Goal: Book appointment/travel/reservation

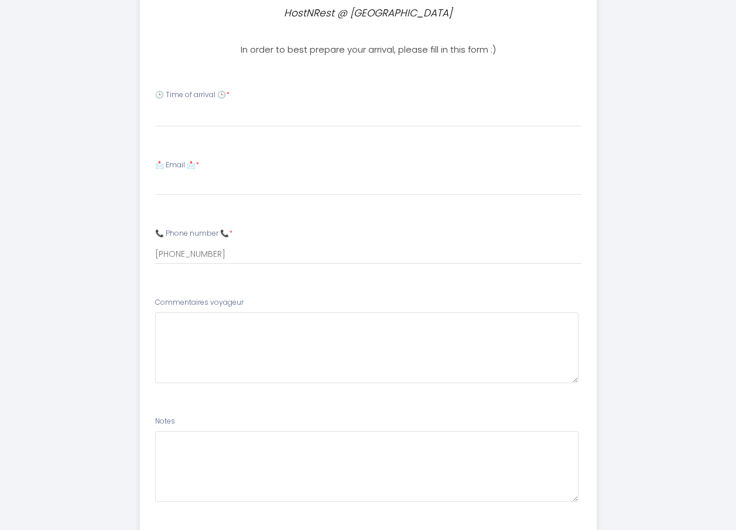
scroll to position [399, 0]
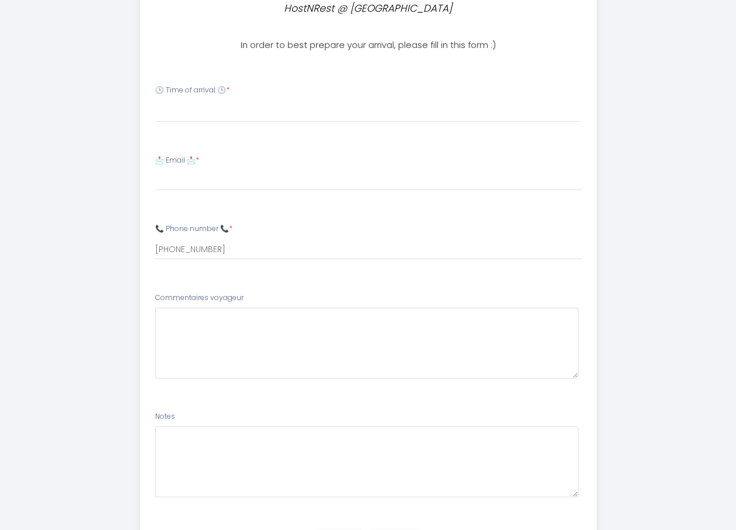
click at [190, 136] on li "🕒 Time of arrival 🕒 * 15:00 15:30 16:00 16:30 17:00 17:30 18:00 18:30 19:00 19:…" at bounding box center [367, 109] width 455 height 63
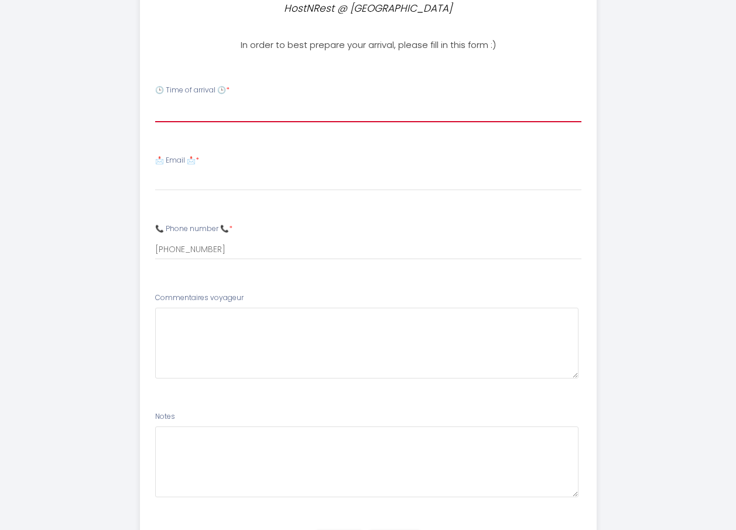
click at [183, 112] on select "15:00 15:30 16:00 16:30 17:00 17:30 18:00 18:30 19:00 19:30 20:00 20:30 21:00 2…" at bounding box center [368, 111] width 426 height 22
select select "17:00"
click at [155, 100] on select "15:00 15:30 16:00 16:30 17:00 17:30 18:00 18:30 19:00 19:30 20:00 20:30 21:00 2…" at bounding box center [368, 111] width 426 height 22
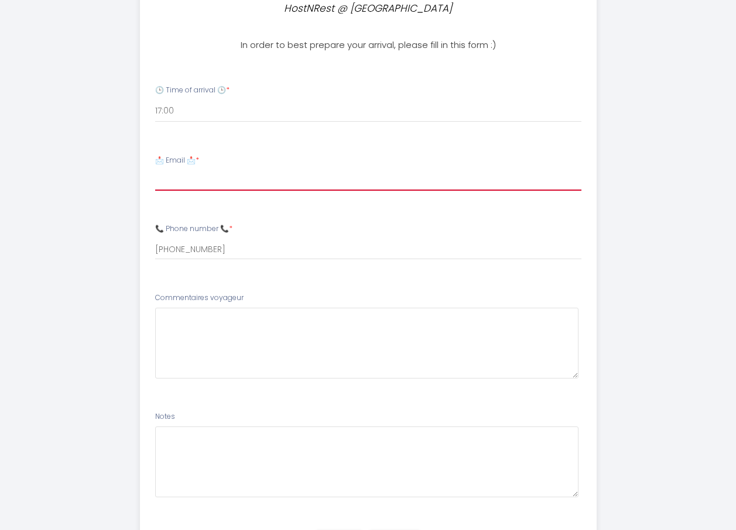
click at [176, 184] on input "📩 Email 📩 *" at bounding box center [368, 180] width 426 height 21
type input "[EMAIL_ADDRESS][DOMAIN_NAME]"
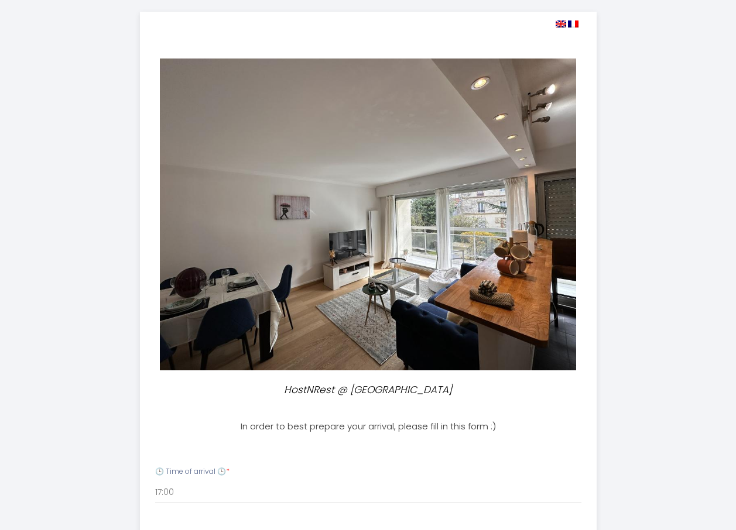
scroll to position [0, 0]
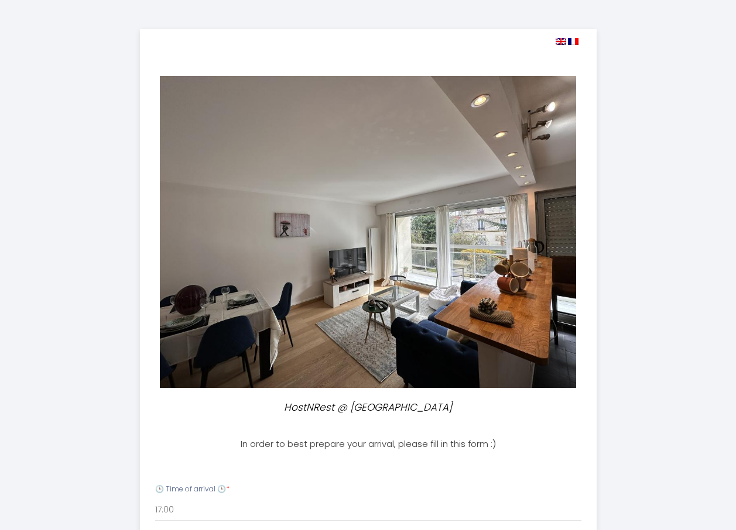
click at [560, 40] on img at bounding box center [560, 41] width 11 height 7
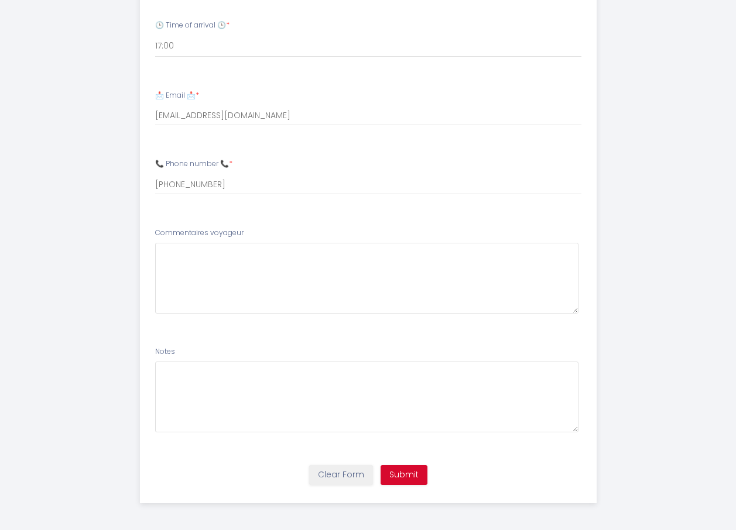
scroll to position [466, 0]
click at [400, 475] on button "Submit" at bounding box center [403, 473] width 47 height 20
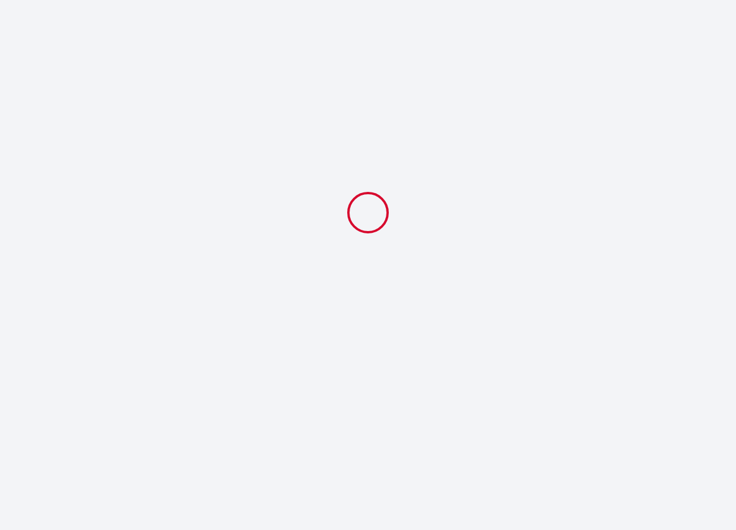
select select "17:00"
